Goal: Transaction & Acquisition: Purchase product/service

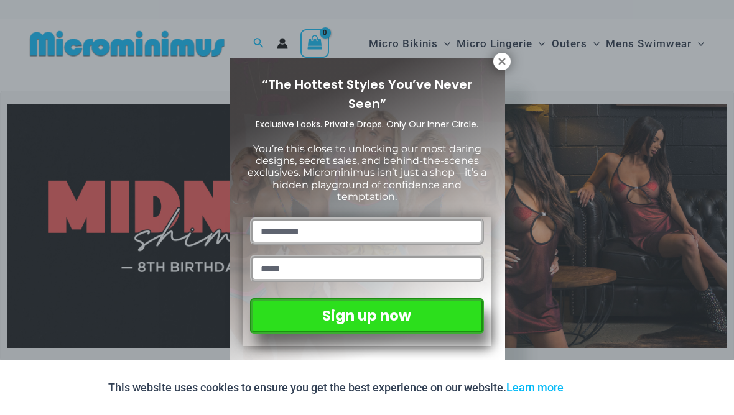
click at [507, 60] on icon at bounding box center [501, 61] width 11 height 11
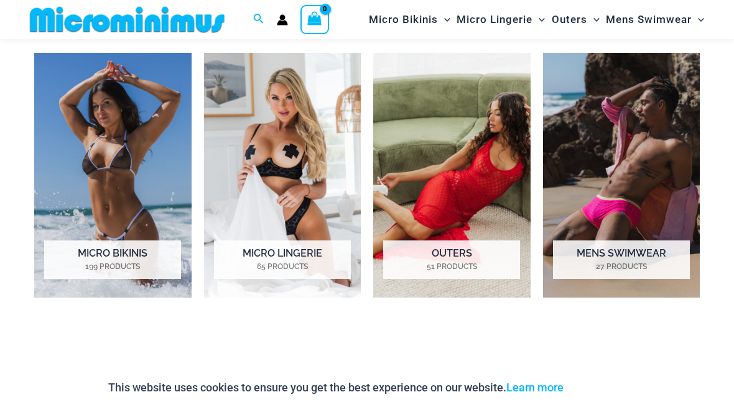
scroll to position [855, 0]
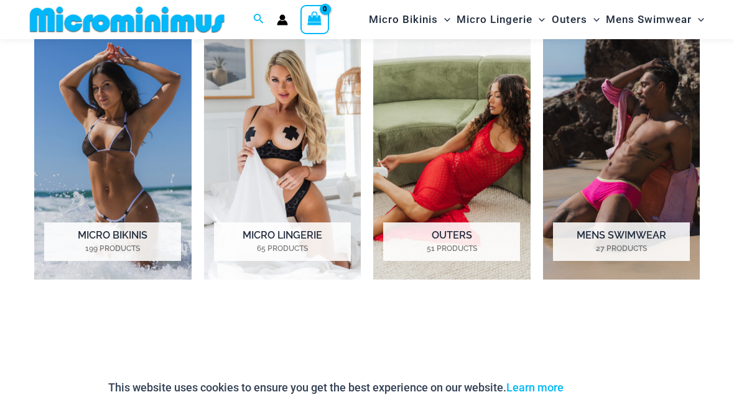
click at [81, 168] on img "Visit product category Micro Bikinis" at bounding box center [112, 157] width 157 height 244
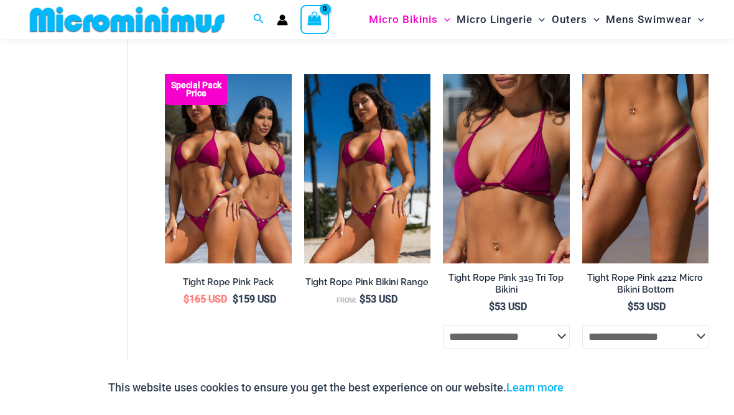
scroll to position [1030, 0]
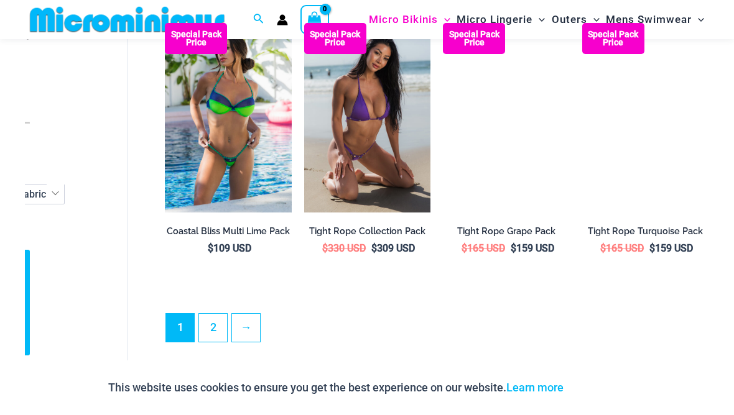
scroll to position [2120, 0]
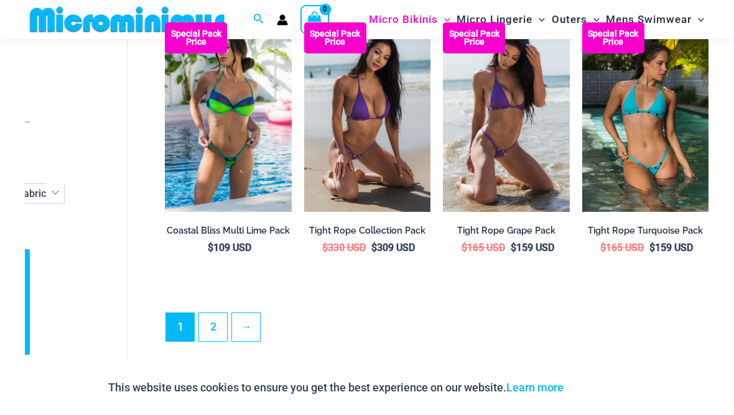
click at [216, 313] on link "2" at bounding box center [213, 327] width 28 height 28
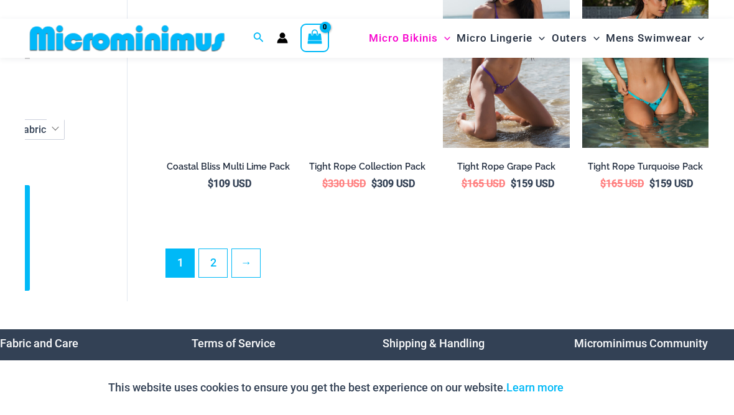
scroll to position [2191, 0]
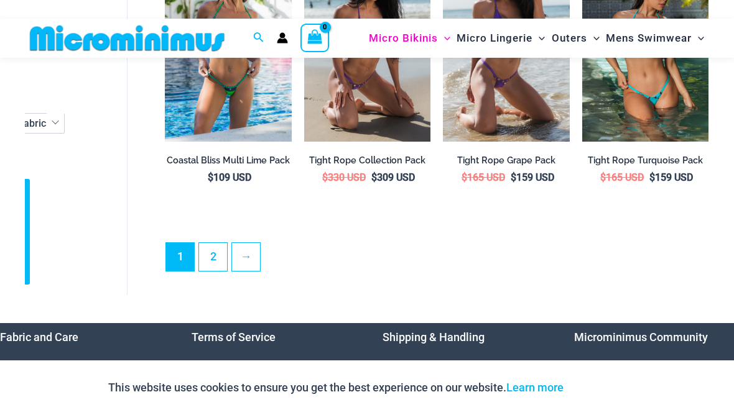
click at [216, 243] on link "2" at bounding box center [213, 257] width 28 height 28
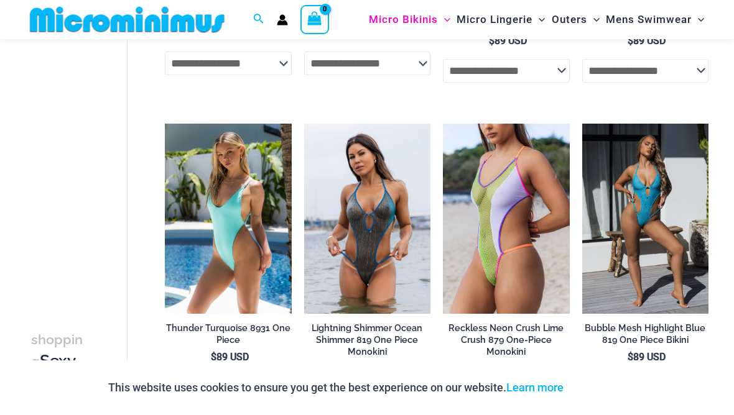
scroll to position [1278, 0]
